Goal: Information Seeking & Learning: Learn about a topic

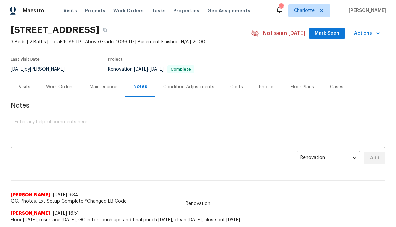
click at [51, 89] on div "Work Orders" at bounding box center [60, 87] width 28 height 7
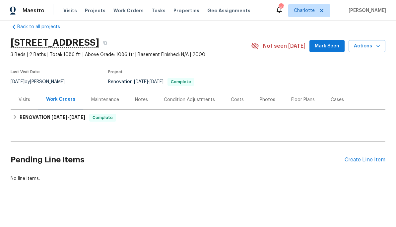
scroll to position [10, 0]
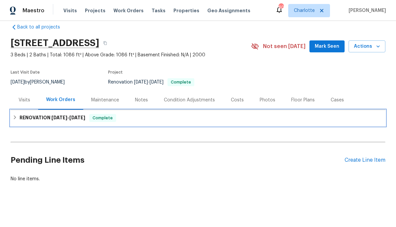
click at [36, 123] on div "RENOVATION [DATE] - [DATE] Complete" at bounding box center [198, 118] width 375 height 16
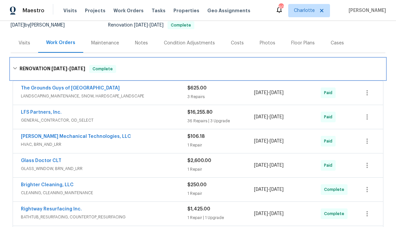
scroll to position [71, 0]
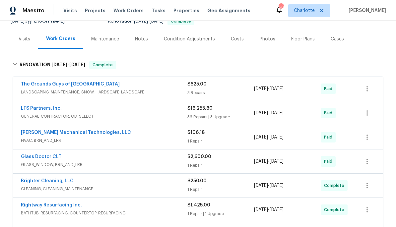
click at [129, 112] on div "LFS Partners, Inc." at bounding box center [104, 109] width 167 height 8
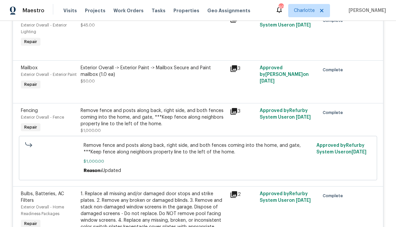
scroll to position [343, 0]
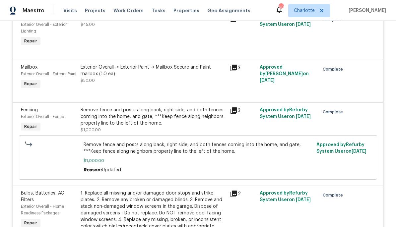
click at [99, 127] on div "Remove fence and posts along back, right side, and both fences coming into the …" at bounding box center [153, 117] width 145 height 20
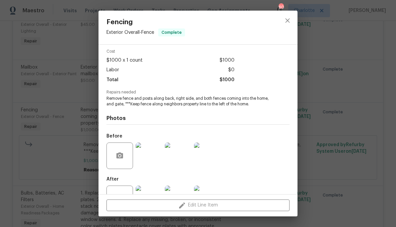
scroll to position [33, 0]
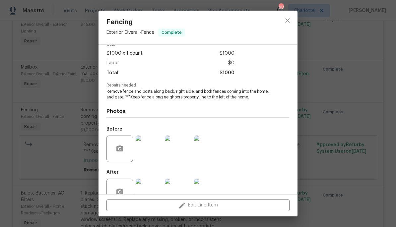
click at [146, 146] on img at bounding box center [149, 149] width 27 height 27
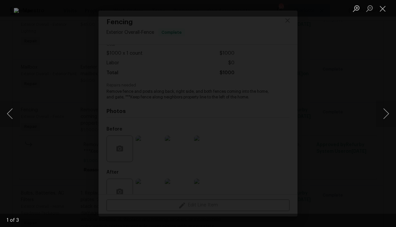
click at [384, 119] on button "Next image" at bounding box center [386, 114] width 20 height 27
click at [380, 118] on button "Next image" at bounding box center [386, 114] width 20 height 27
click at [377, 119] on button "Next image" at bounding box center [386, 114] width 20 height 27
click at [382, 90] on div "Lightbox" at bounding box center [198, 113] width 396 height 227
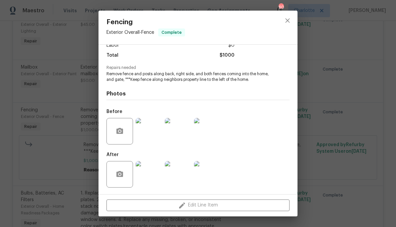
scroll to position [52, 0]
click at [328, 123] on div "Fencing Exterior Overall - Fence Complete Vendor LFS Partners, Inc. Account Cat…" at bounding box center [198, 113] width 396 height 227
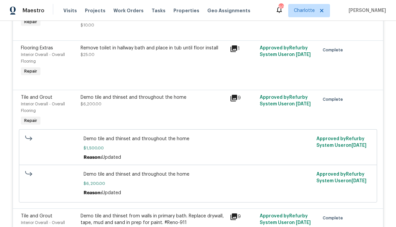
scroll to position [1972, 0]
click at [94, 108] on div "Demo tile and thinset and throughout the home $6,200.00" at bounding box center [153, 100] width 145 height 13
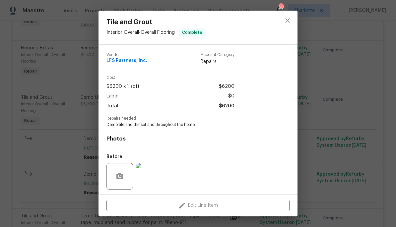
click at [144, 176] on img at bounding box center [149, 176] width 27 height 27
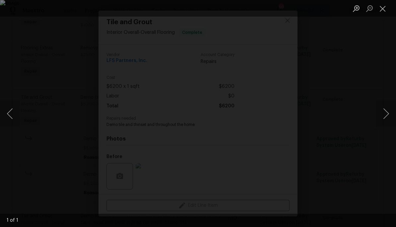
click at [385, 116] on button "Next image" at bounding box center [386, 114] width 20 height 27
click at [382, 114] on button "Next image" at bounding box center [386, 114] width 20 height 27
click at [386, 80] on div "Lightbox" at bounding box center [198, 113] width 396 height 227
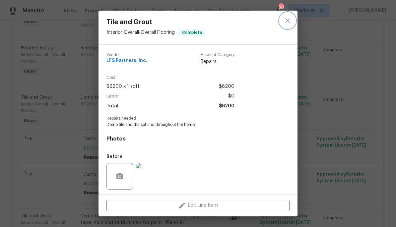
click at [290, 21] on icon "close" at bounding box center [288, 21] width 8 height 8
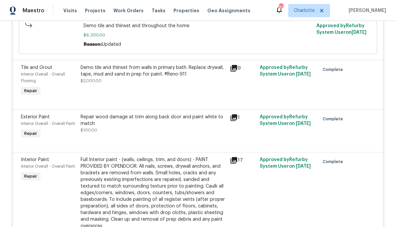
scroll to position [2121, 0]
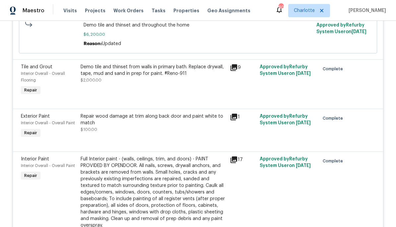
click at [98, 77] on div "Demo tile and thinset from walls in primary bath. Replace drywall, tape, mud an…" at bounding box center [153, 70] width 145 height 13
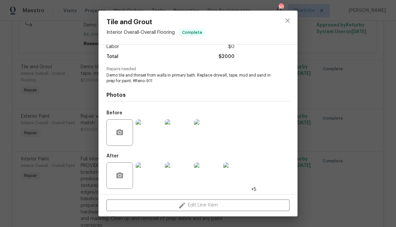
scroll to position [50, 0]
click at [145, 137] on img at bounding box center [149, 132] width 27 height 27
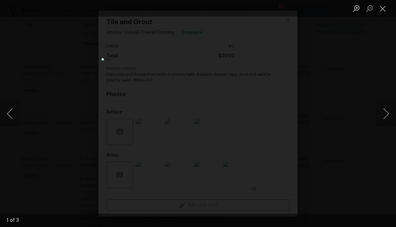
click at [385, 115] on button "Next image" at bounding box center [386, 114] width 20 height 27
click at [380, 116] on button "Next image" at bounding box center [386, 114] width 20 height 27
click at [386, 111] on button "Next image" at bounding box center [386, 114] width 20 height 27
click at [383, 113] on button "Next image" at bounding box center [386, 114] width 20 height 27
click at [384, 113] on button "Next image" at bounding box center [386, 114] width 20 height 27
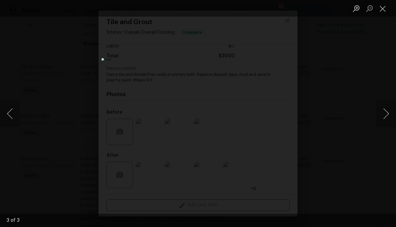
click at [352, 85] on div "Lightbox" at bounding box center [198, 113] width 396 height 227
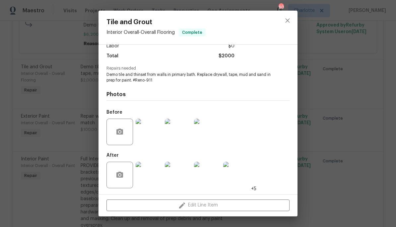
click at [147, 171] on img at bounding box center [149, 175] width 27 height 27
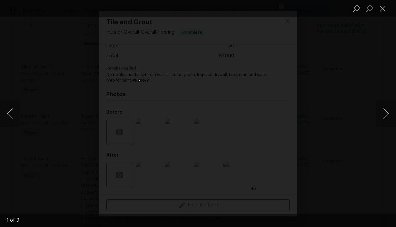
click at [386, 113] on button "Next image" at bounding box center [386, 114] width 20 height 27
click at [383, 109] on button "Next image" at bounding box center [386, 114] width 20 height 27
click at [380, 110] on button "Next image" at bounding box center [386, 114] width 20 height 27
click at [380, 111] on button "Next image" at bounding box center [386, 114] width 20 height 27
click at [353, 66] on div "Lightbox" at bounding box center [198, 113] width 396 height 227
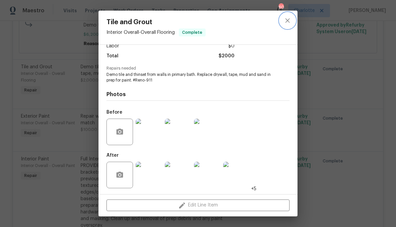
click at [290, 20] on icon "close" at bounding box center [288, 21] width 8 height 8
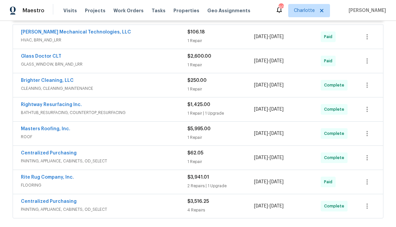
scroll to position [2659, 0]
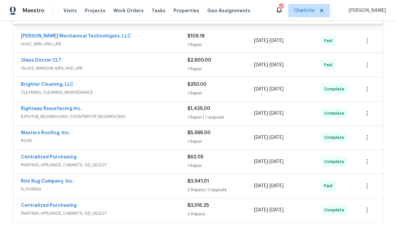
click at [134, 47] on span "HVAC, BRN_AND_LRR" at bounding box center [104, 44] width 167 height 7
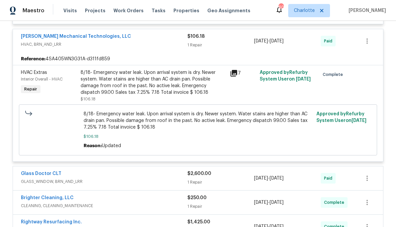
click at [104, 93] on div "8/18- Emergency water leak. Upon arrival system is dry. Newer system. Water sta…" at bounding box center [153, 82] width 145 height 27
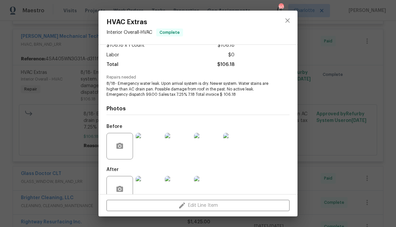
scroll to position [49, 0]
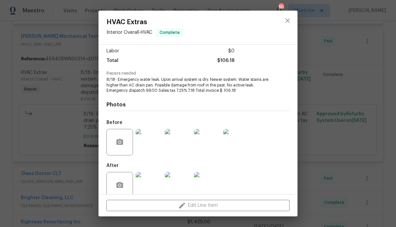
click at [147, 180] on img at bounding box center [149, 185] width 27 height 27
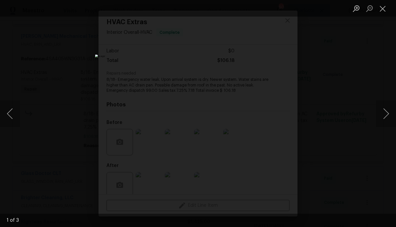
click at [380, 114] on button "Next image" at bounding box center [386, 114] width 20 height 27
click at [384, 108] on button "Next image" at bounding box center [386, 114] width 20 height 27
click at [350, 110] on div "Lightbox" at bounding box center [198, 113] width 396 height 227
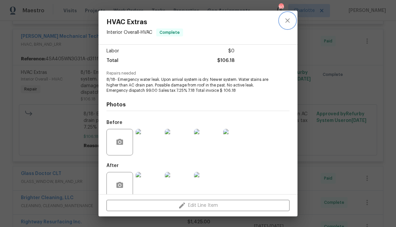
click at [290, 22] on icon "close" at bounding box center [288, 21] width 8 height 8
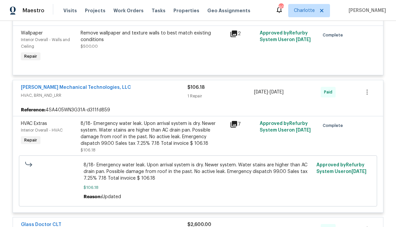
click at [124, 100] on div "[PERSON_NAME] Mechanical Technologies, LLC HVAC, BRN_AND_LRR" at bounding box center [104, 92] width 167 height 16
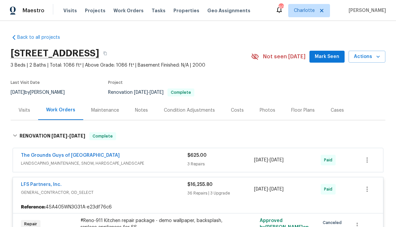
scroll to position [0, 0]
click at [238, 109] on div "Costs" at bounding box center [237, 110] width 13 height 7
